Goal: Task Accomplishment & Management: Manage account settings

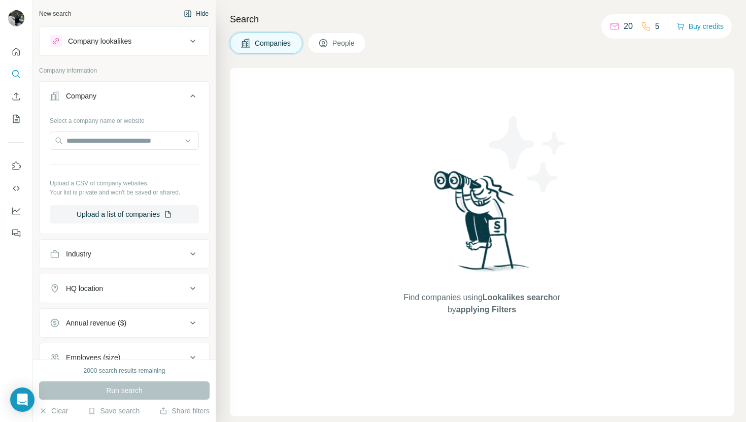
click at [192, 15] on button "Hide" at bounding box center [196, 13] width 39 height 15
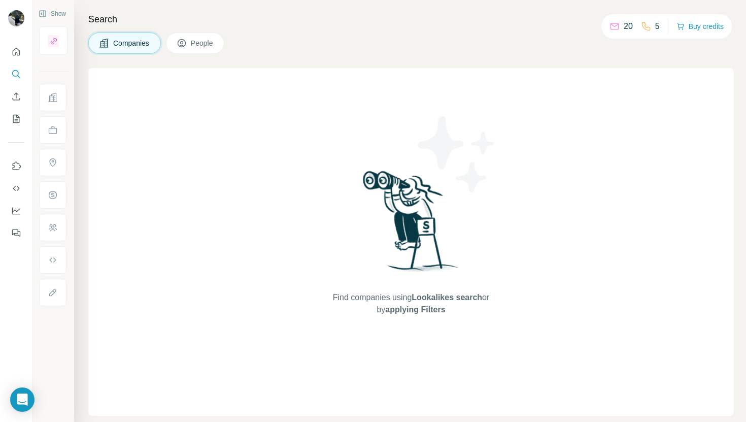
click at [286, 330] on div "Find companies using Lookalikes search or by applying Filters" at bounding box center [410, 242] width 645 height 348
click at [16, 50] on icon "Quick start" at bounding box center [16, 52] width 10 height 10
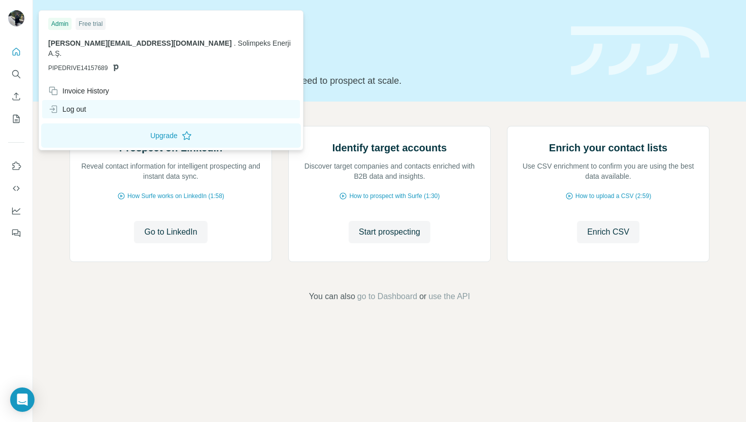
click at [68, 104] on div "Log out" at bounding box center [67, 109] width 38 height 10
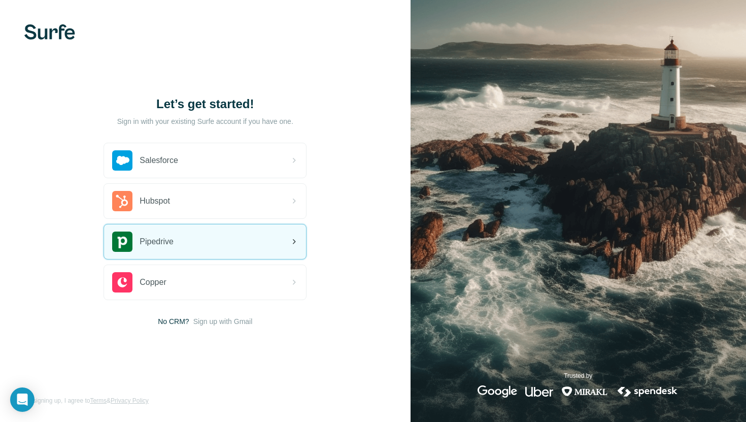
click at [170, 232] on div "Pipedrive" at bounding box center [142, 241] width 61 height 20
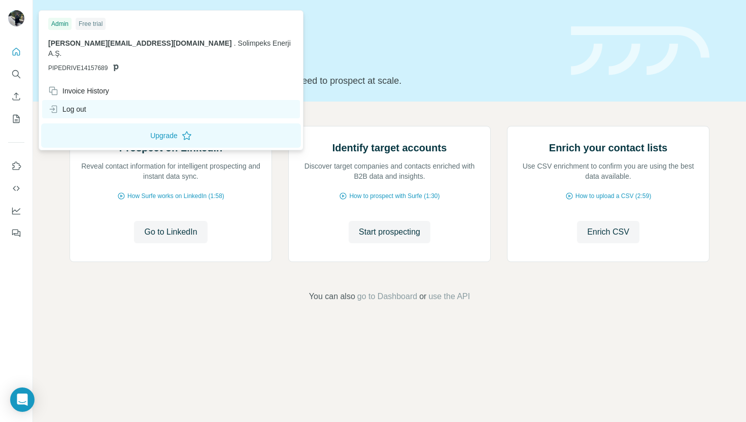
click at [70, 104] on div "Log out" at bounding box center [67, 109] width 38 height 10
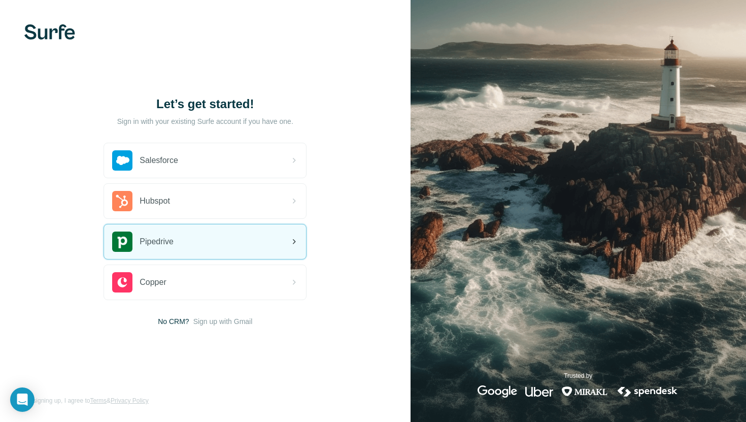
click at [257, 246] on div "Pipedrive" at bounding box center [205, 241] width 202 height 34
click at [231, 246] on div "Pipedrive" at bounding box center [205, 241] width 202 height 34
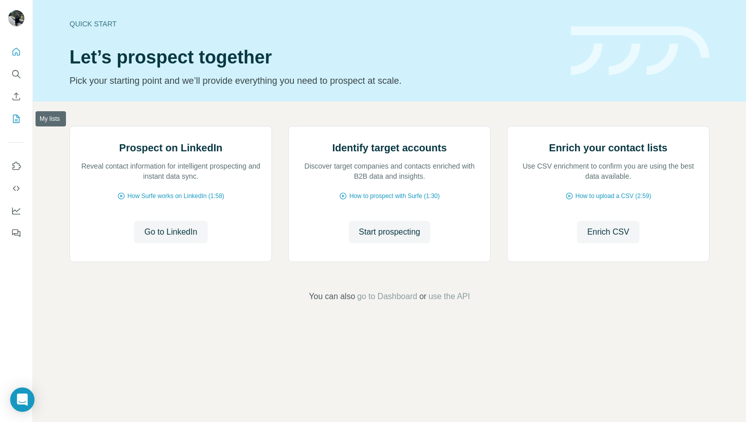
click at [16, 119] on icon "My lists" at bounding box center [16, 119] width 10 height 10
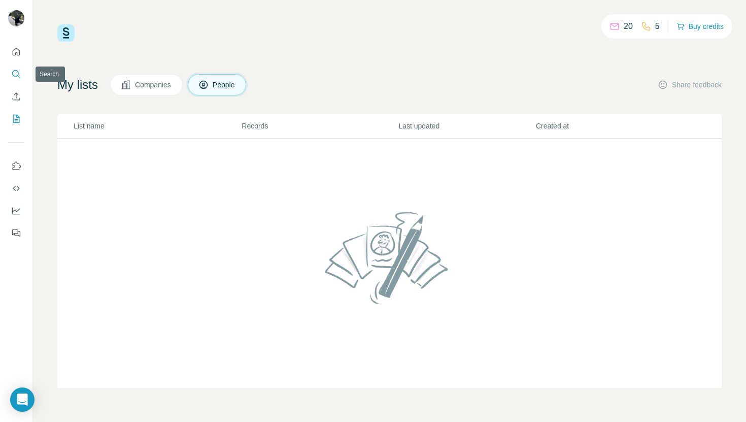
click at [19, 74] on icon "Search" at bounding box center [16, 74] width 10 height 10
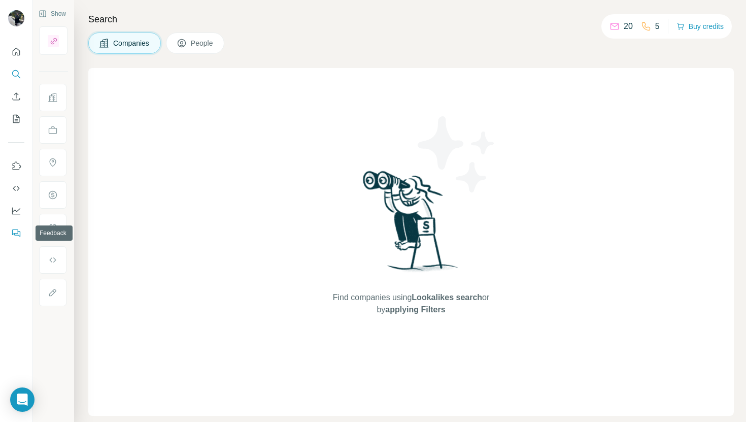
click at [23, 231] on button "Feedback" at bounding box center [16, 233] width 16 height 18
click at [11, 210] on button "Dashboard" at bounding box center [16, 210] width 16 height 18
click at [10, 193] on button "Use Surfe API" at bounding box center [16, 188] width 16 height 18
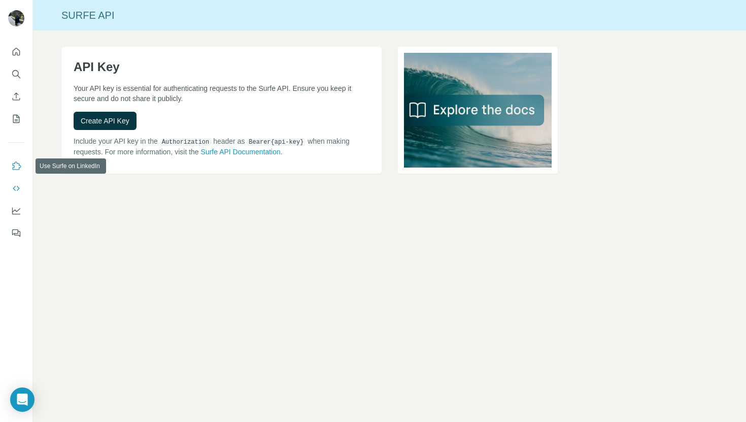
click at [16, 170] on icon "Use Surfe on LinkedIn" at bounding box center [16, 166] width 10 height 10
click at [20, 59] on button "Quick start" at bounding box center [16, 52] width 16 height 18
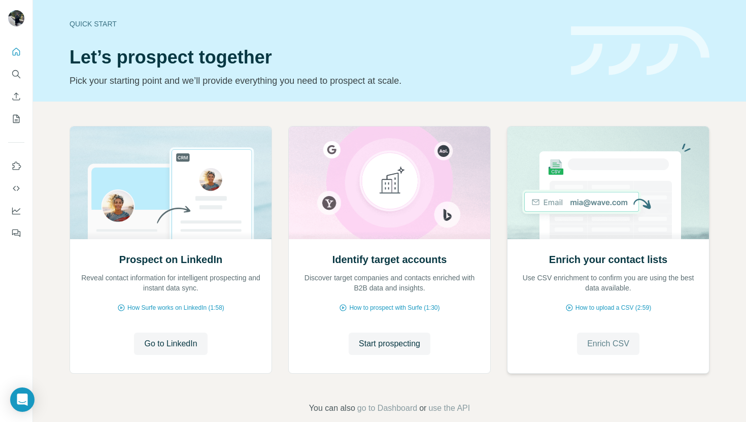
click at [606, 342] on span "Enrich CSV" at bounding box center [608, 343] width 42 height 12
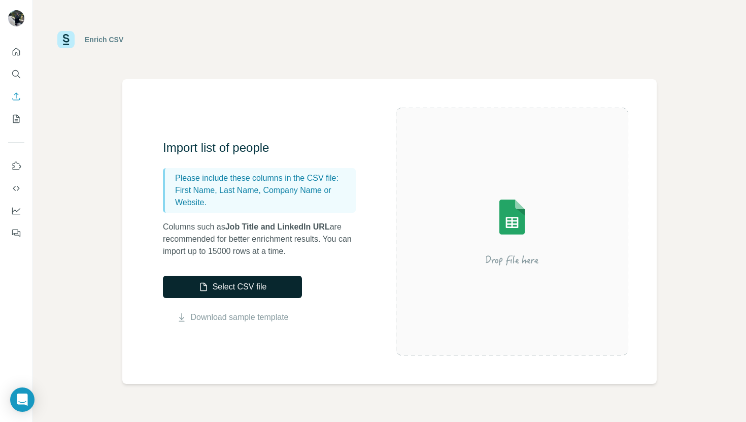
click at [284, 287] on button "Select CSV file" at bounding box center [232, 286] width 139 height 22
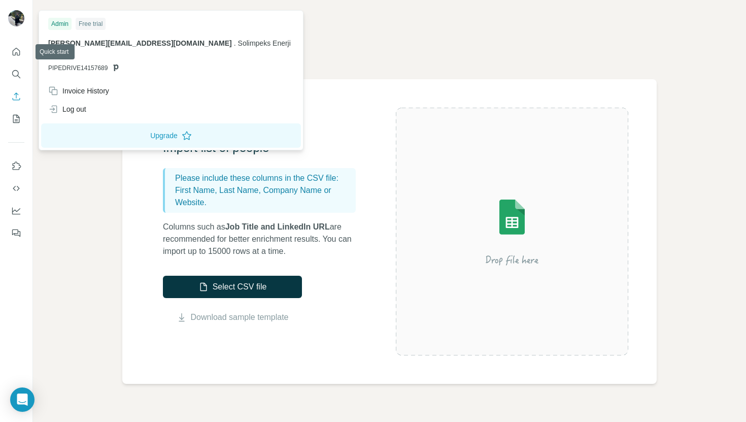
click at [24, 52] on div at bounding box center [16, 139] width 32 height 205
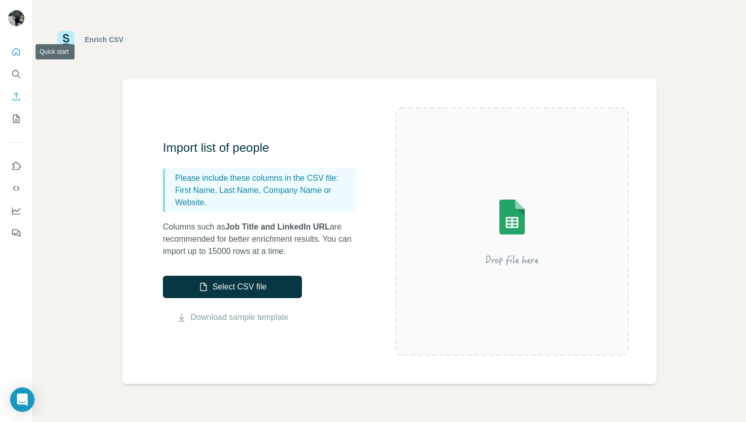
click at [19, 51] on icon "Quick start" at bounding box center [17, 52] width 8 height 8
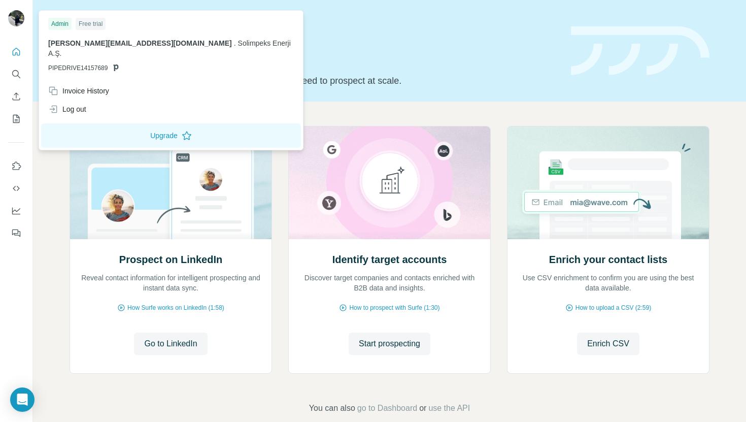
click at [24, 18] on img at bounding box center [16, 18] width 16 height 16
click at [90, 25] on div "Free trial" at bounding box center [91, 24] width 30 height 12
click at [64, 22] on div "Admin" at bounding box center [59, 24] width 23 height 12
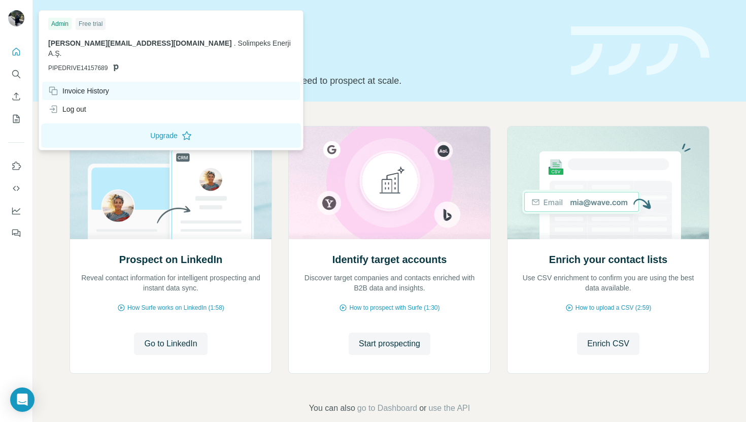
click at [74, 86] on div "Invoice History" at bounding box center [78, 91] width 61 height 10
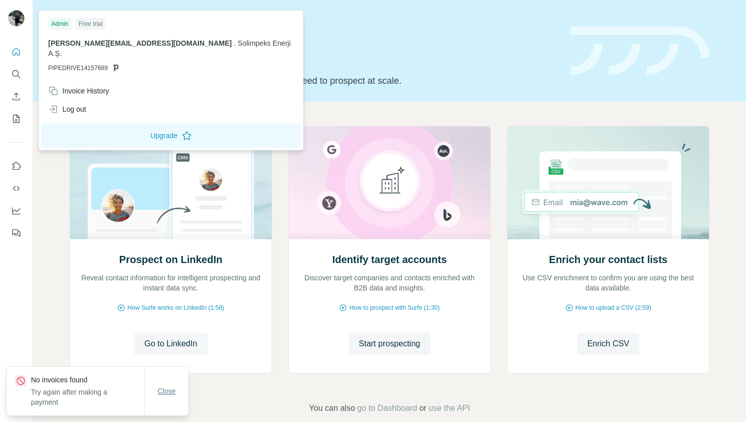
click at [171, 387] on span "Close" at bounding box center [167, 391] width 18 height 10
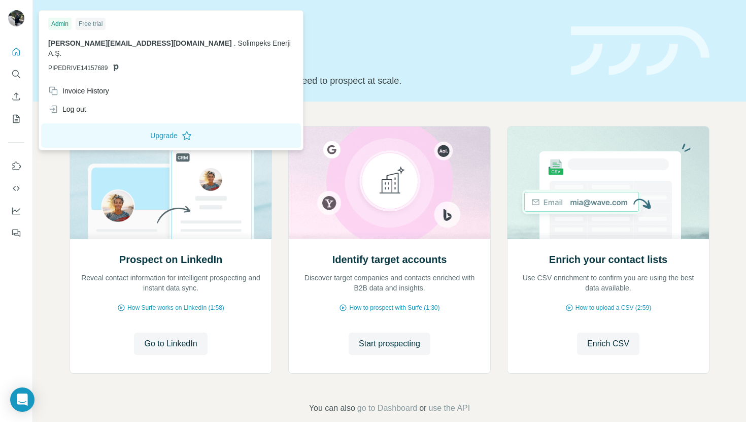
click at [19, 23] on img at bounding box center [16, 18] width 16 height 16
click at [17, 77] on icon "Search" at bounding box center [16, 74] width 10 height 10
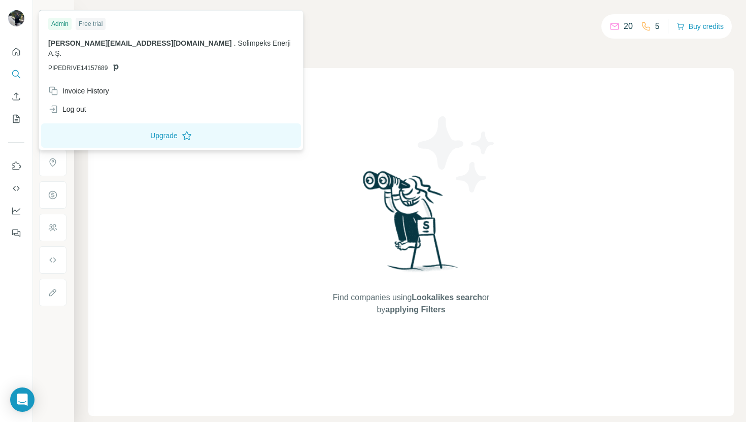
click at [107, 211] on div "Find companies using Lookalikes search or by applying Filters" at bounding box center [410, 242] width 645 height 348
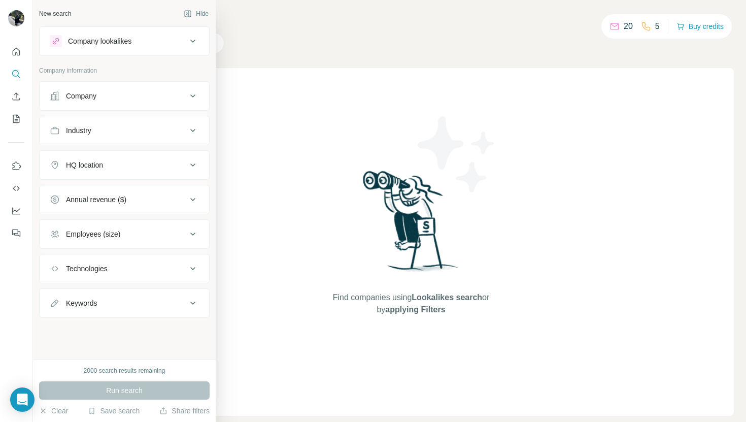
click at [131, 99] on div "Company" at bounding box center [118, 96] width 137 height 10
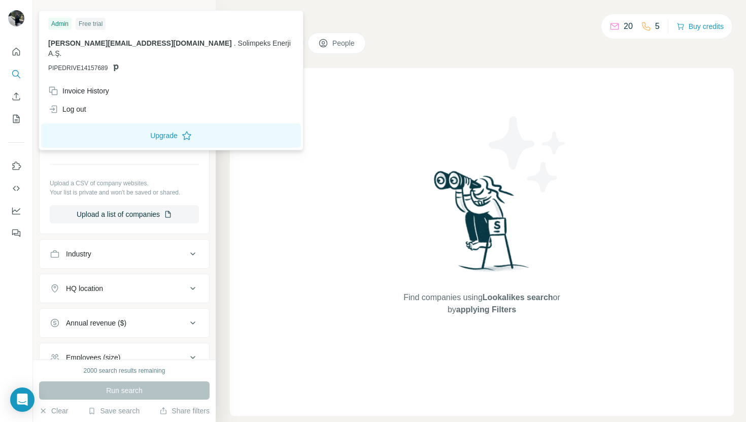
click at [68, 43] on span "[PERSON_NAME][EMAIL_ADDRESS][DOMAIN_NAME]" at bounding box center [140, 43] width 184 height 8
click at [95, 45] on span "[PERSON_NAME][EMAIL_ADDRESS][DOMAIN_NAME]" at bounding box center [140, 43] width 184 height 8
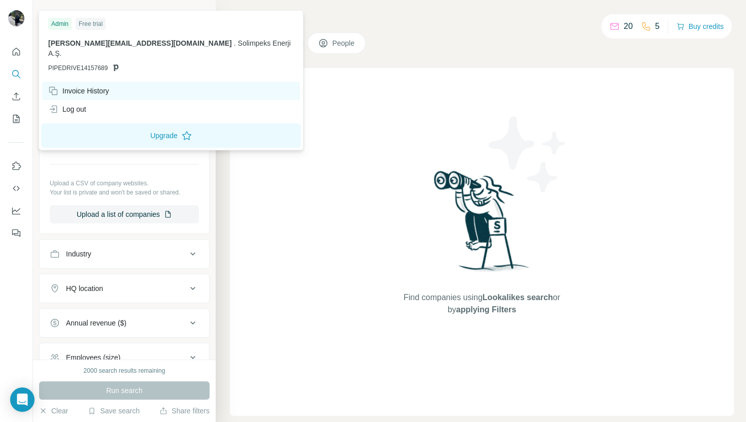
click at [86, 86] on div "Invoice History" at bounding box center [171, 91] width 258 height 18
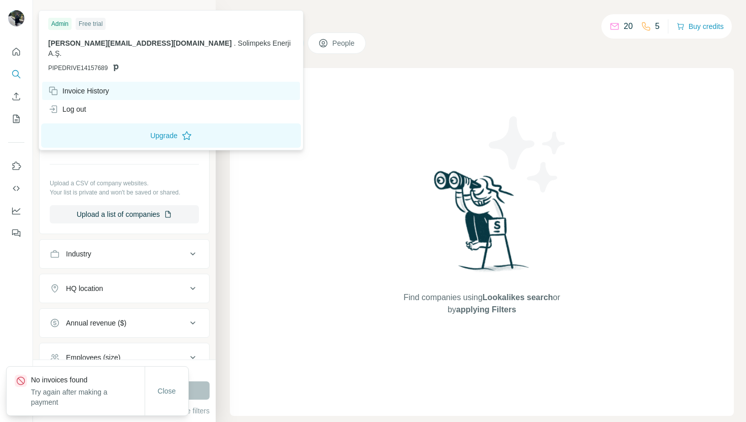
click at [86, 86] on div "Invoice History" at bounding box center [78, 91] width 61 height 10
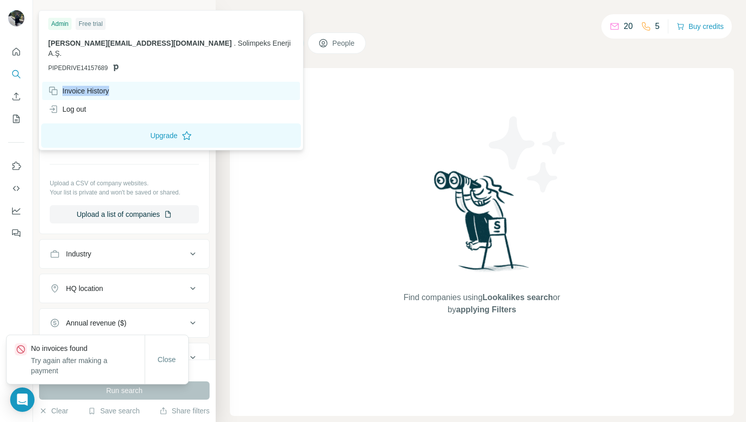
click at [86, 86] on div "Invoice History" at bounding box center [78, 91] width 61 height 10
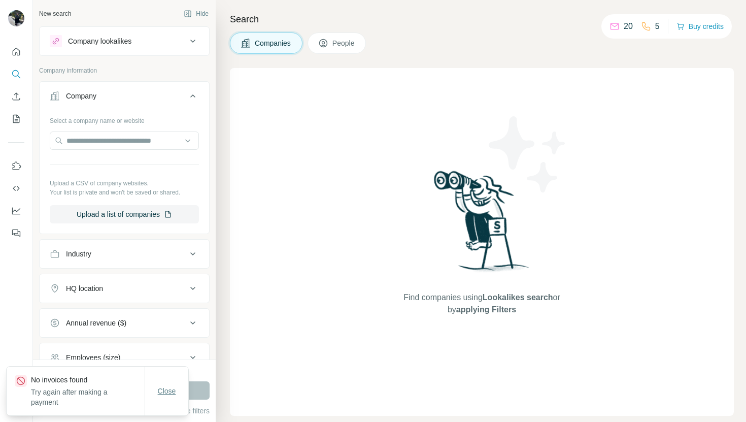
click at [166, 386] on span "Close" at bounding box center [167, 391] width 18 height 10
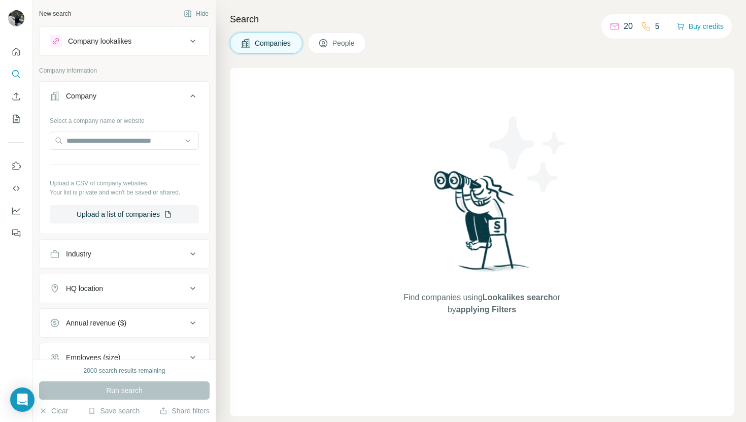
click at [448, 159] on div "Find companies using Lookalikes search or by applying Filters" at bounding box center [482, 242] width 183 height 348
click at [615, 31] on div "20" at bounding box center [620, 26] width 23 height 12
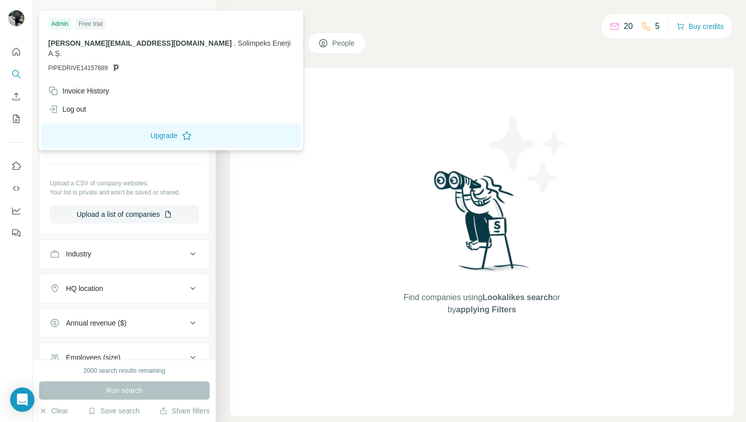
click at [22, 16] on img at bounding box center [16, 18] width 16 height 16
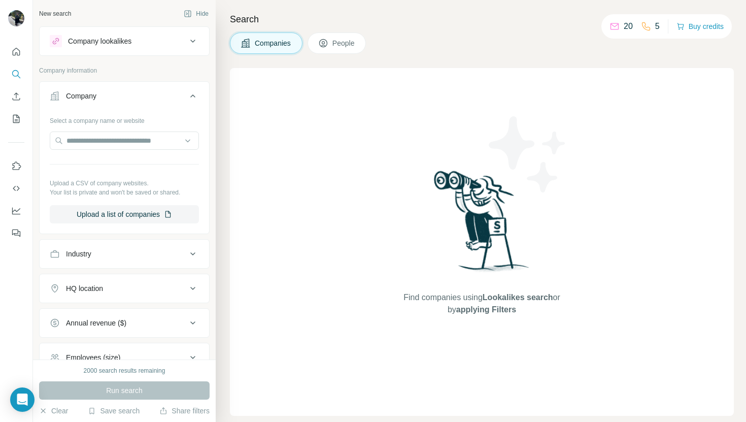
click at [245, 10] on div "Search Companies People Find companies using Lookalikes search or by applying F…" at bounding box center [481, 211] width 530 height 422
click at [204, 11] on button "Hide" at bounding box center [196, 13] width 39 height 15
